Goal: Find specific page/section: Find specific page/section

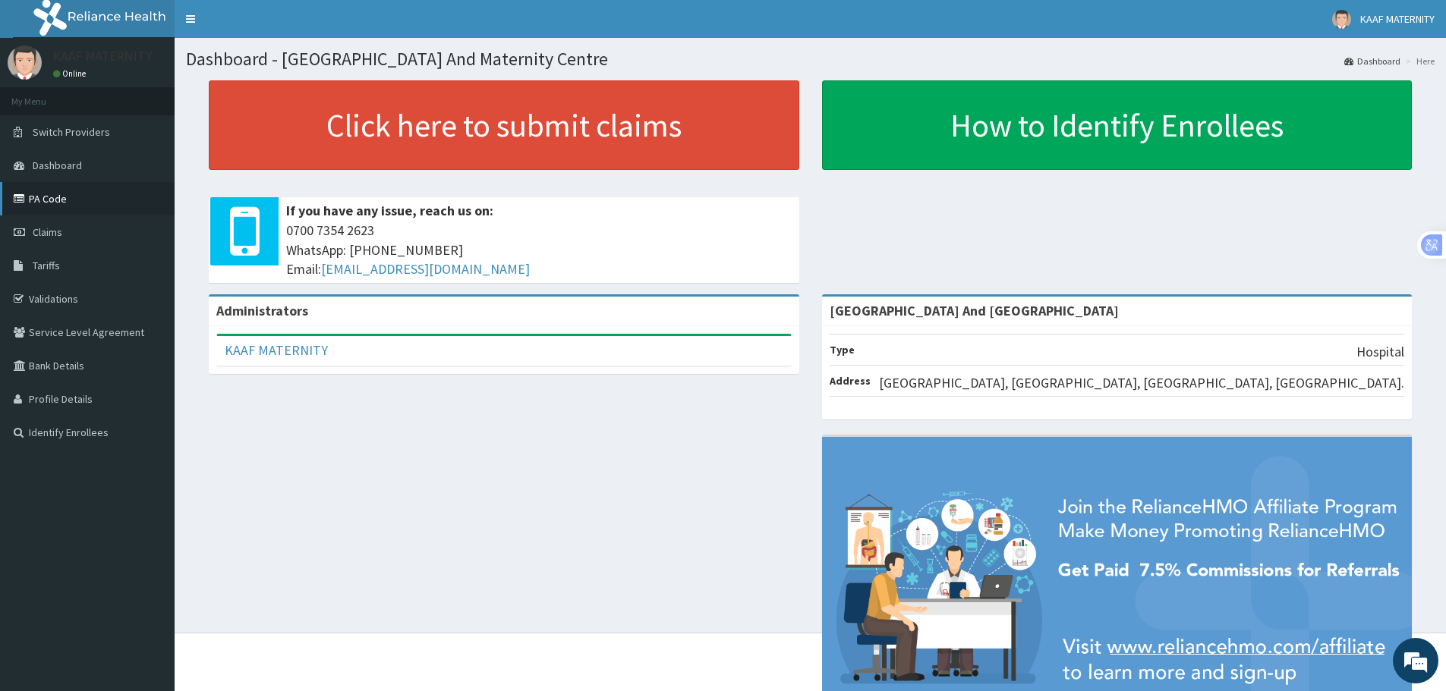
click at [55, 201] on link "PA Code" at bounding box center [87, 198] width 175 height 33
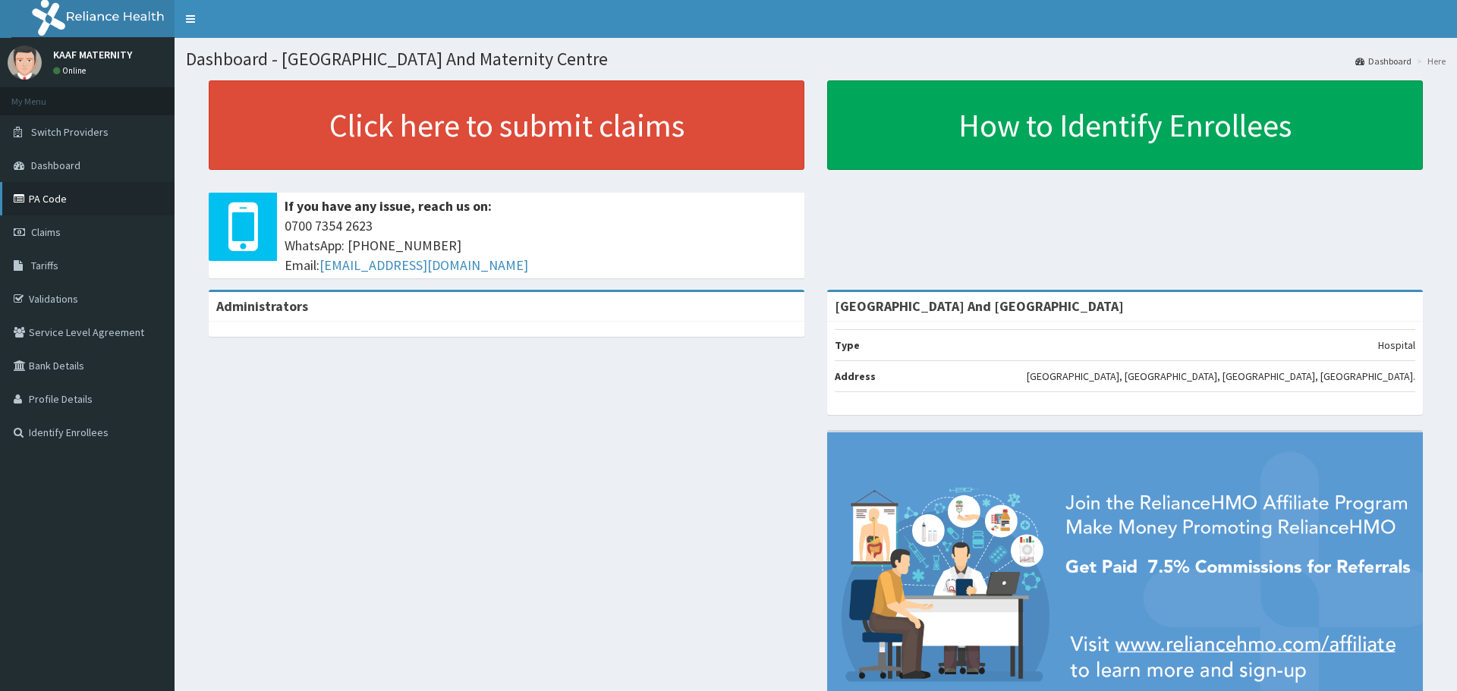
click at [51, 197] on link "PA Code" at bounding box center [87, 198] width 175 height 33
